Goal: Information Seeking & Learning: Learn about a topic

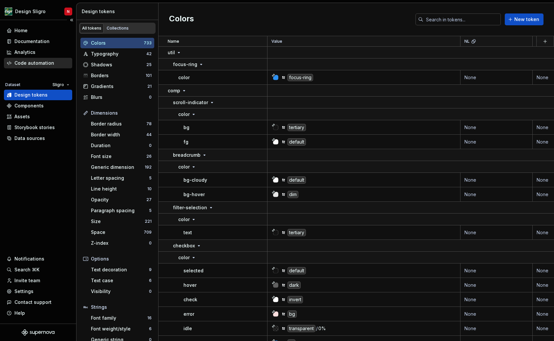
click at [40, 60] on div "Code automation" at bounding box center [34, 63] width 40 height 7
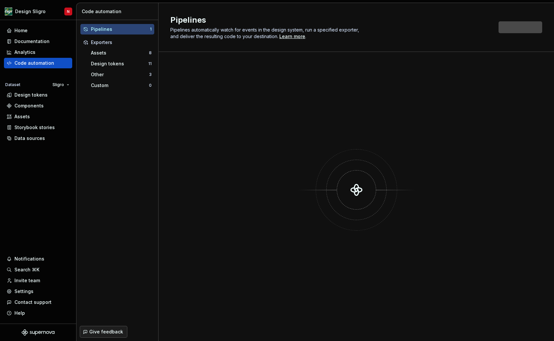
click at [128, 26] on div "Pipelines 1" at bounding box center [117, 29] width 74 height 10
click at [105, 55] on div "Assets" at bounding box center [120, 53] width 58 height 7
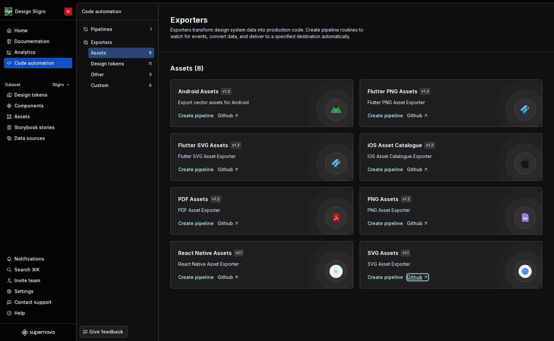
click at [418, 278] on div "Github" at bounding box center [417, 277] width 21 height 7
click at [108, 85] on div "Custom" at bounding box center [120, 85] width 58 height 7
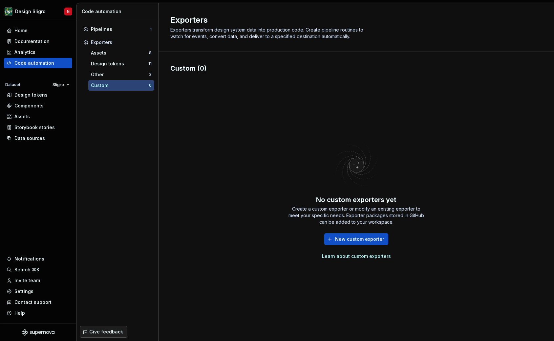
click at [353, 256] on link "Learn about custom exporters" at bounding box center [356, 256] width 69 height 7
click at [116, 55] on div "Assets" at bounding box center [120, 53] width 58 height 7
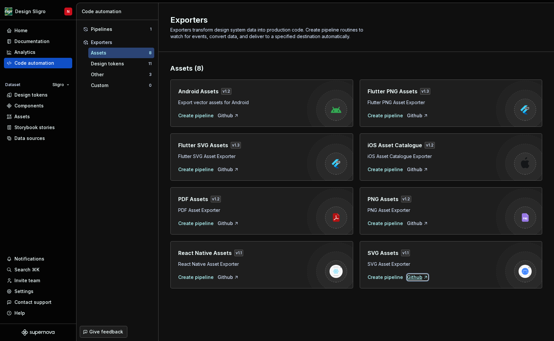
click at [415, 277] on div "Github" at bounding box center [417, 277] width 21 height 7
